Goal: Information Seeking & Learning: Learn about a topic

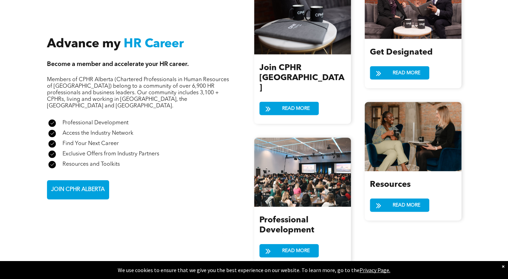
scroll to position [839, 0]
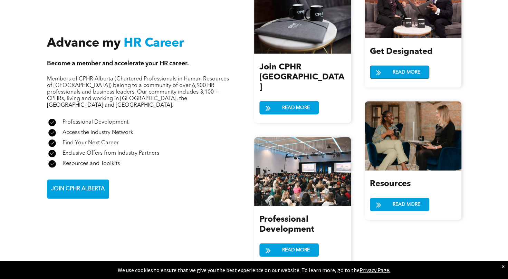
click at [415, 73] on span "READ MORE" at bounding box center [407, 72] width 32 height 13
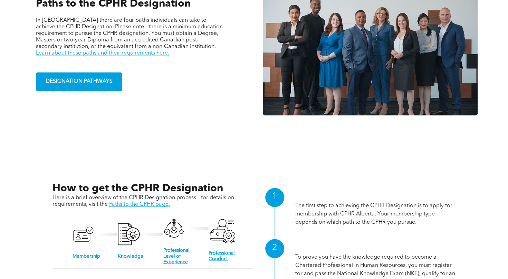
scroll to position [534, 0]
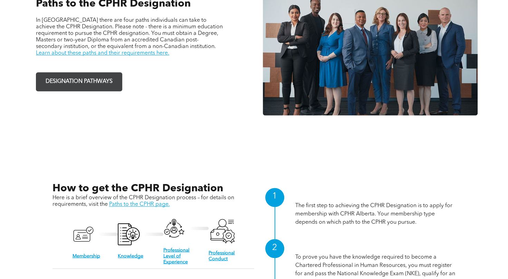
click at [87, 77] on span "DESIGNATION PATHWAYS" at bounding box center [79, 81] width 72 height 13
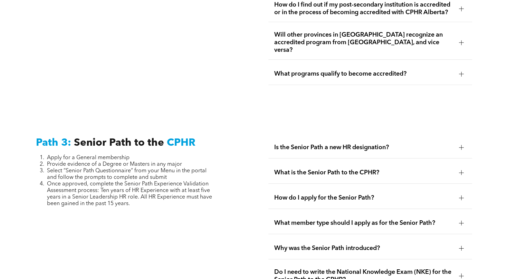
scroll to position [1654, 0]
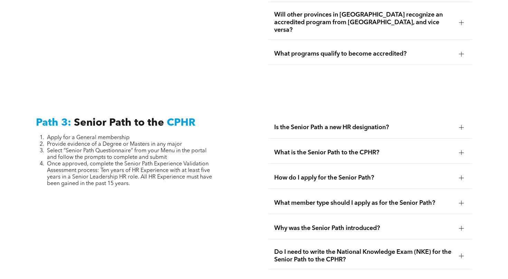
click at [400, 124] on span "Is the Senior Path a new HR designation?" at bounding box center [363, 128] width 179 height 8
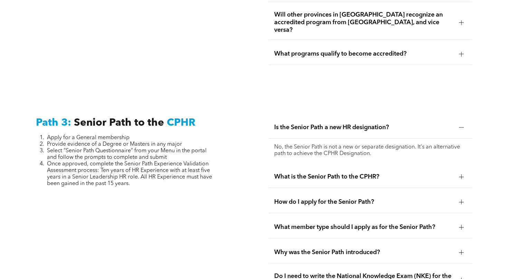
click at [395, 176] on span "What is the Senior Path to the CPHR?" at bounding box center [363, 177] width 179 height 8
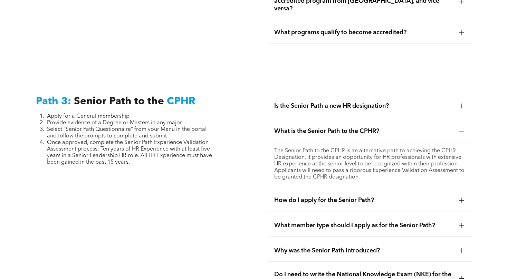
scroll to position [1703, 0]
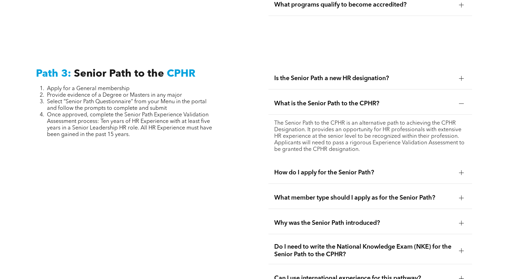
click at [395, 169] on span "How do I apply for the Senior Path?" at bounding box center [363, 173] width 179 height 8
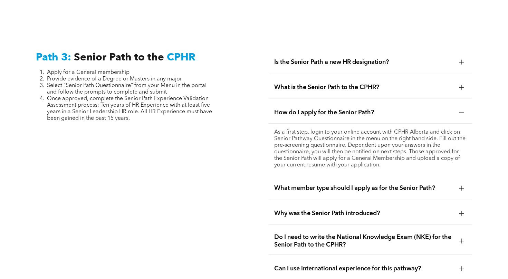
scroll to position [1722, 0]
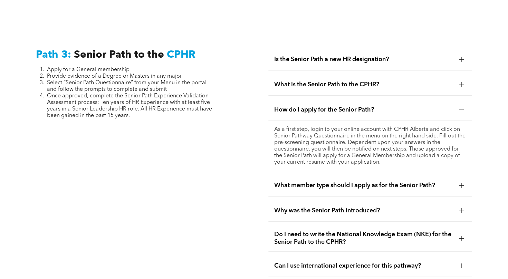
click at [412, 188] on div "What member type should I apply as for the Senior Path?" at bounding box center [371, 186] width 204 height 22
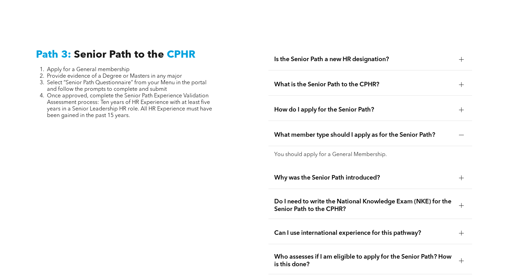
click at [411, 177] on span "Why was the Senior Path introduced?" at bounding box center [363, 178] width 179 height 8
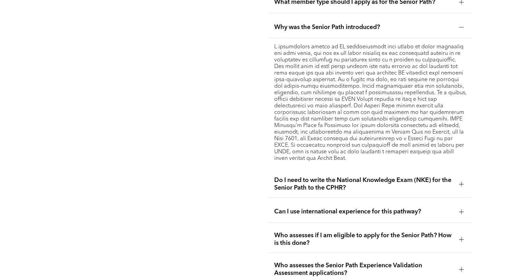
scroll to position [1856, 0]
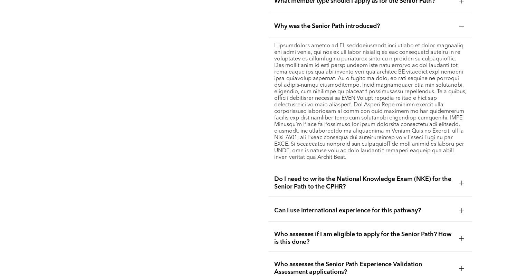
click at [399, 184] on span "Do I need to write the National Knowledge Exam (NKE) for the Senior Path to the…" at bounding box center [363, 183] width 179 height 15
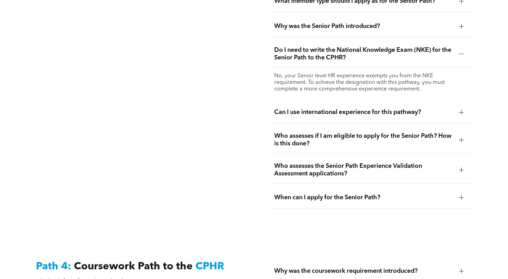
click at [425, 121] on ul "Is the Senior Path a new HR designation? No, the Senior Path is not a new or se…" at bounding box center [371, 62] width 204 height 294
click at [427, 118] on div "Can I use international experience for this pathway?" at bounding box center [371, 113] width 204 height 22
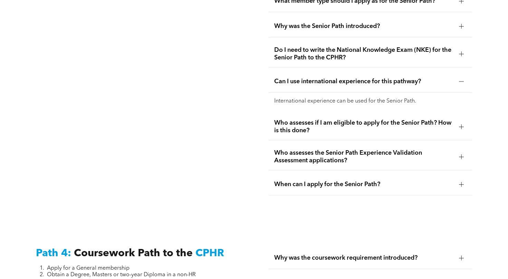
click at [442, 124] on span "Who assesses if I am eligible to apply for the Senior Path? How is this done?" at bounding box center [363, 126] width 179 height 15
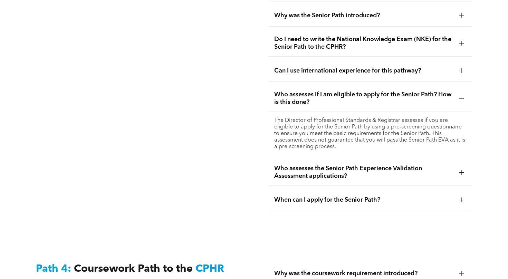
scroll to position [1871, 0]
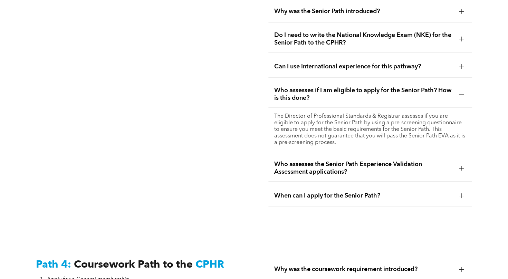
click at [397, 192] on span "When can I apply for the Senior Path?" at bounding box center [363, 196] width 179 height 8
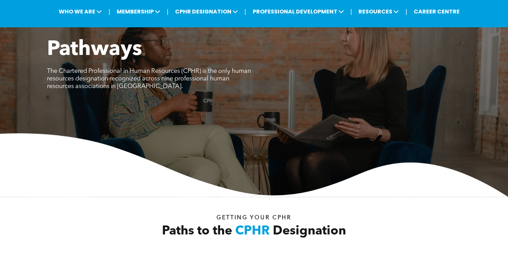
scroll to position [38, 0]
